Goal: Information Seeking & Learning: Learn about a topic

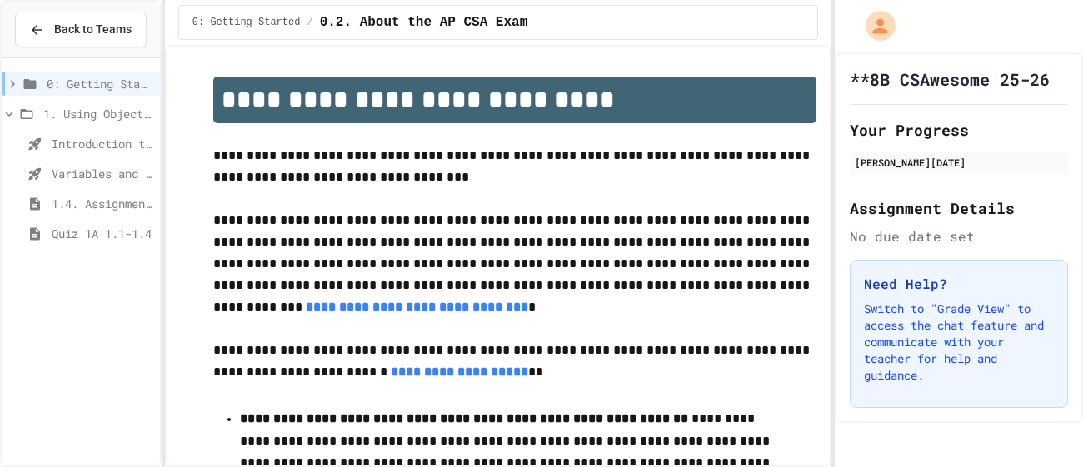
click at [110, 233] on span "Quiz 1A 1.1-1.4" at bounding box center [103, 233] width 102 height 17
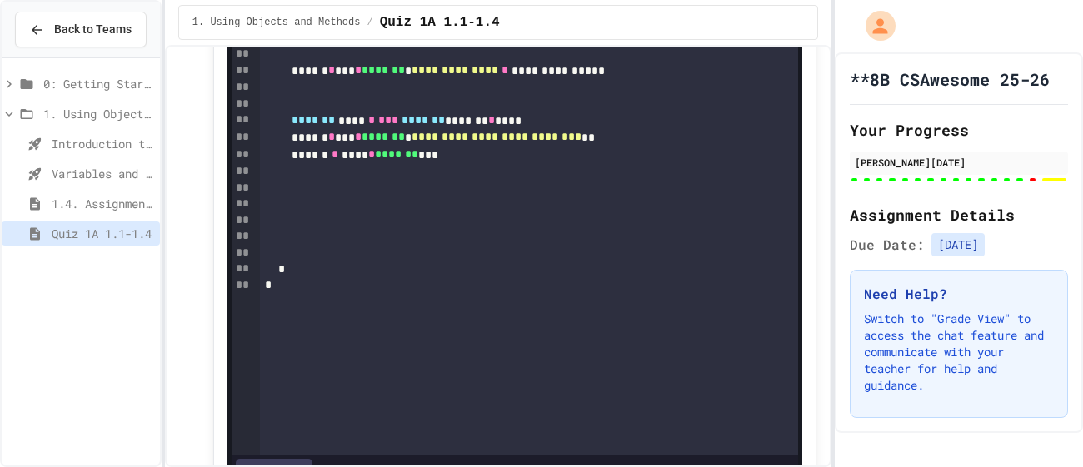
scroll to position [13381, 0]
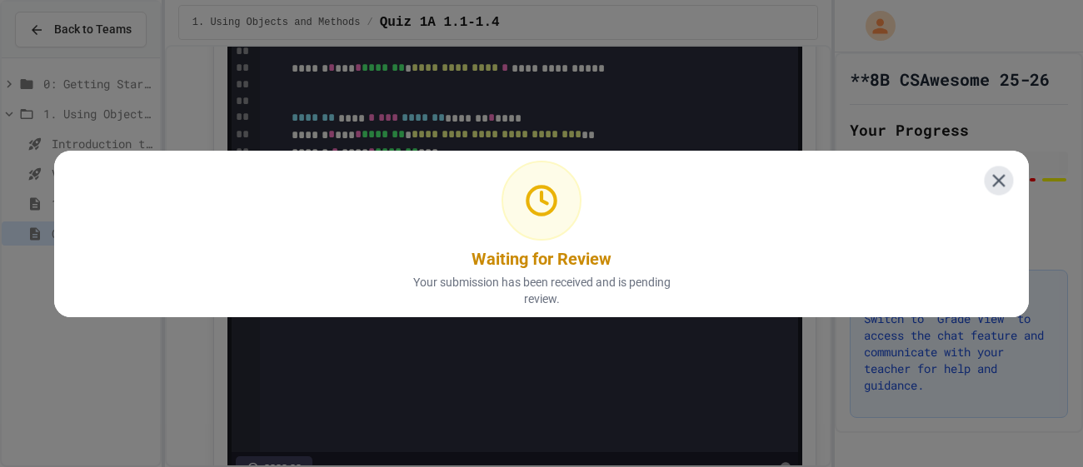
click at [1001, 177] on icon at bounding box center [998, 180] width 12 height 12
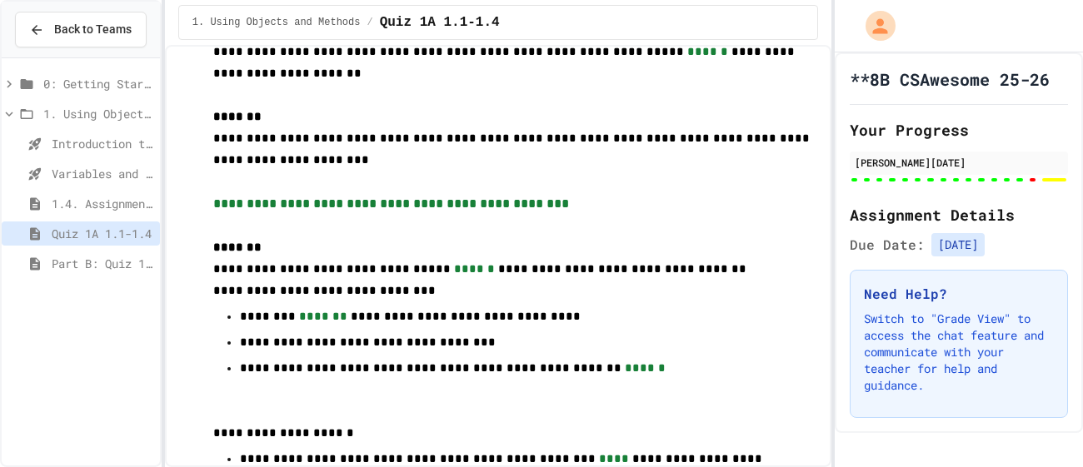
scroll to position [12578, 0]
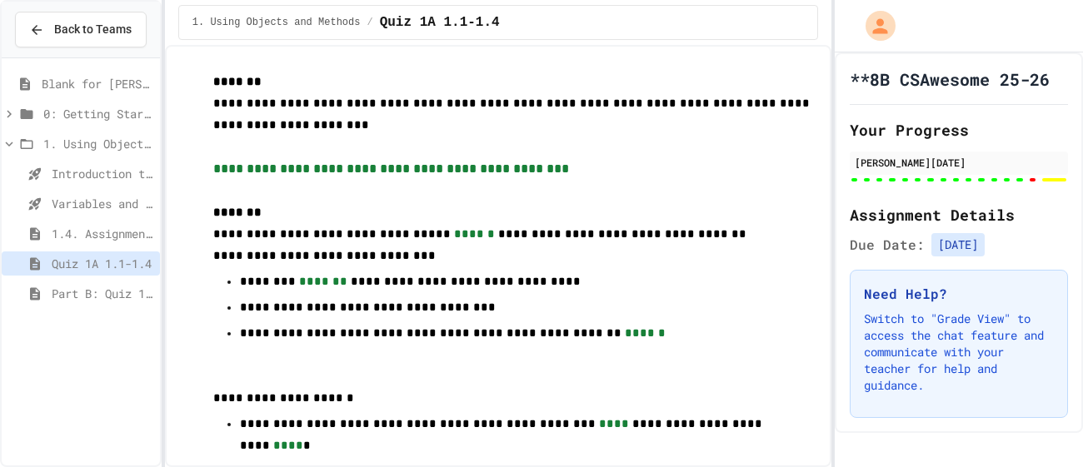
click at [103, 292] on span "Part B: Quiz 1A 1.1-1.4" at bounding box center [103, 293] width 102 height 17
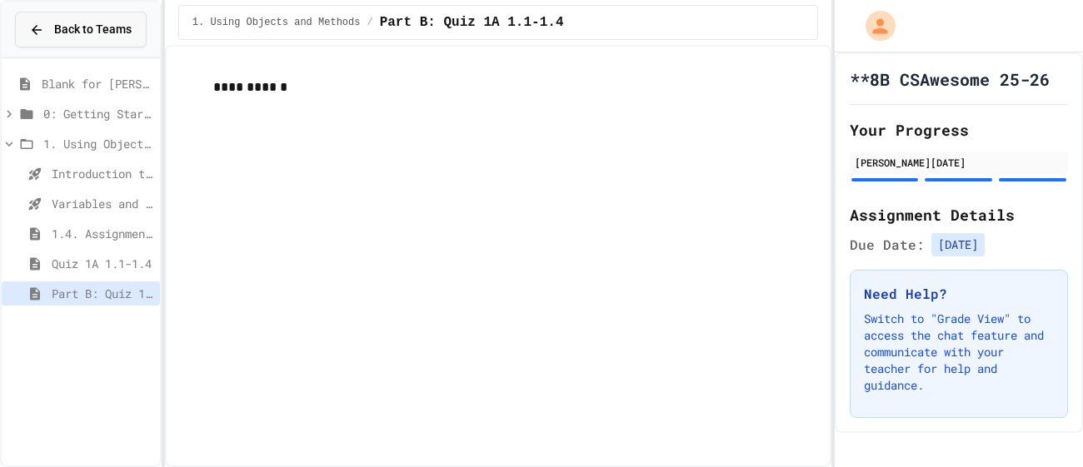
click at [115, 22] on span "Back to Teams" at bounding box center [92, 29] width 77 height 17
